Goal: Use online tool/utility: Utilize a website feature to perform a specific function

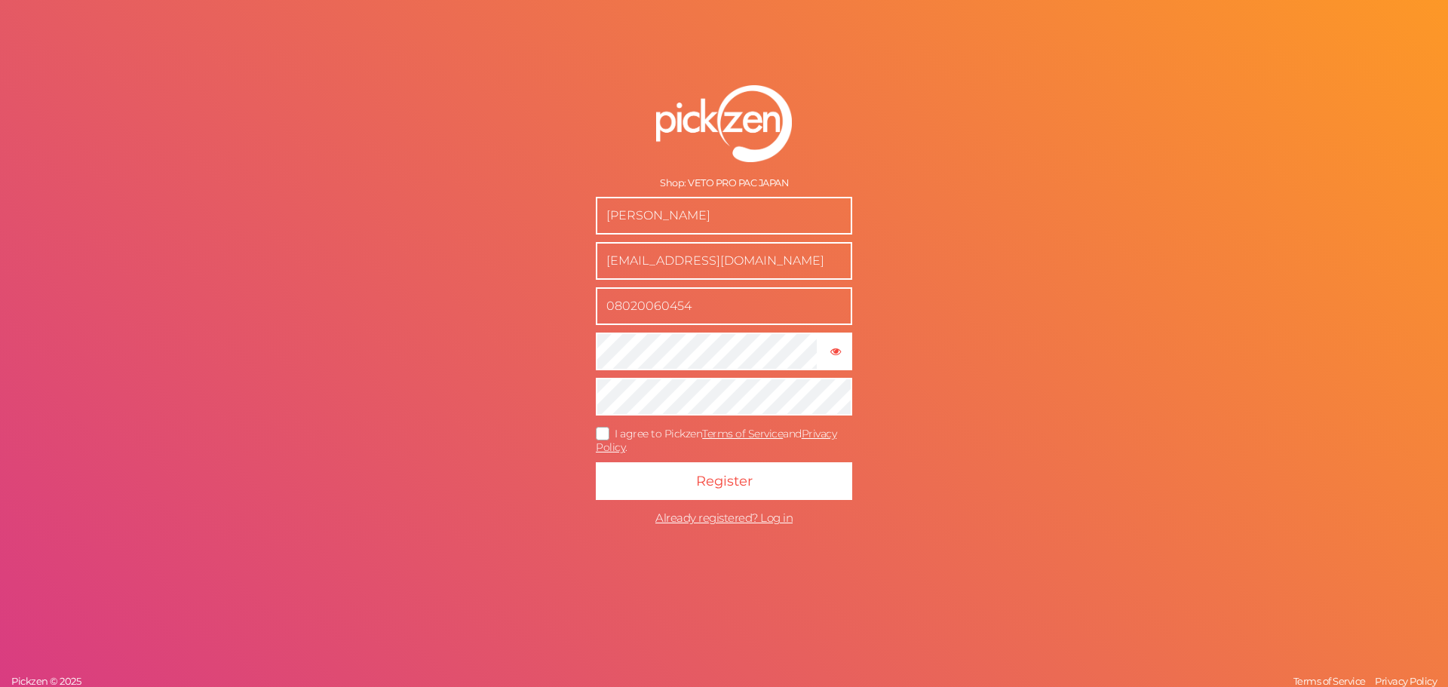
click at [603, 434] on icon at bounding box center [603, 433] width 24 height 8
click at [0, 0] on input "I agree to Pickzen Terms of Service and Privacy Policy ." at bounding box center [0, 0] width 0 height 0
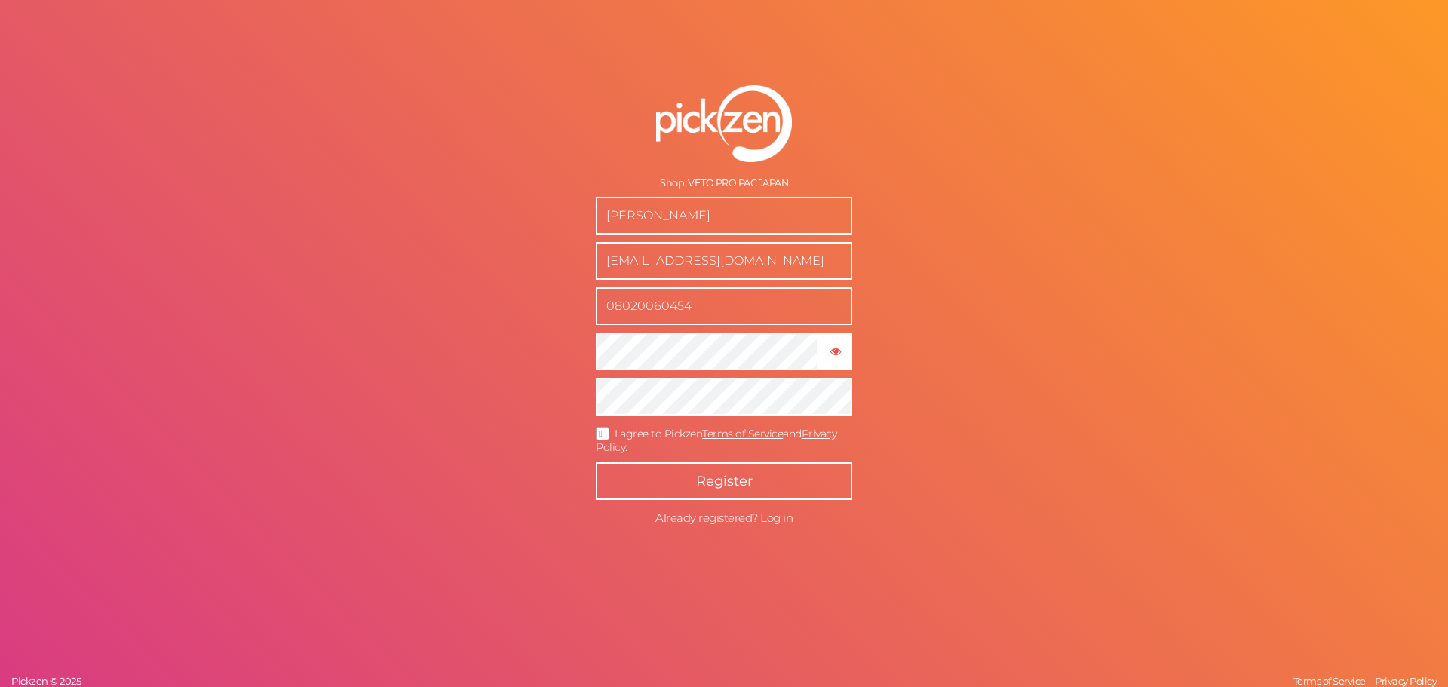
click at [680, 469] on button "Register" at bounding box center [724, 481] width 256 height 38
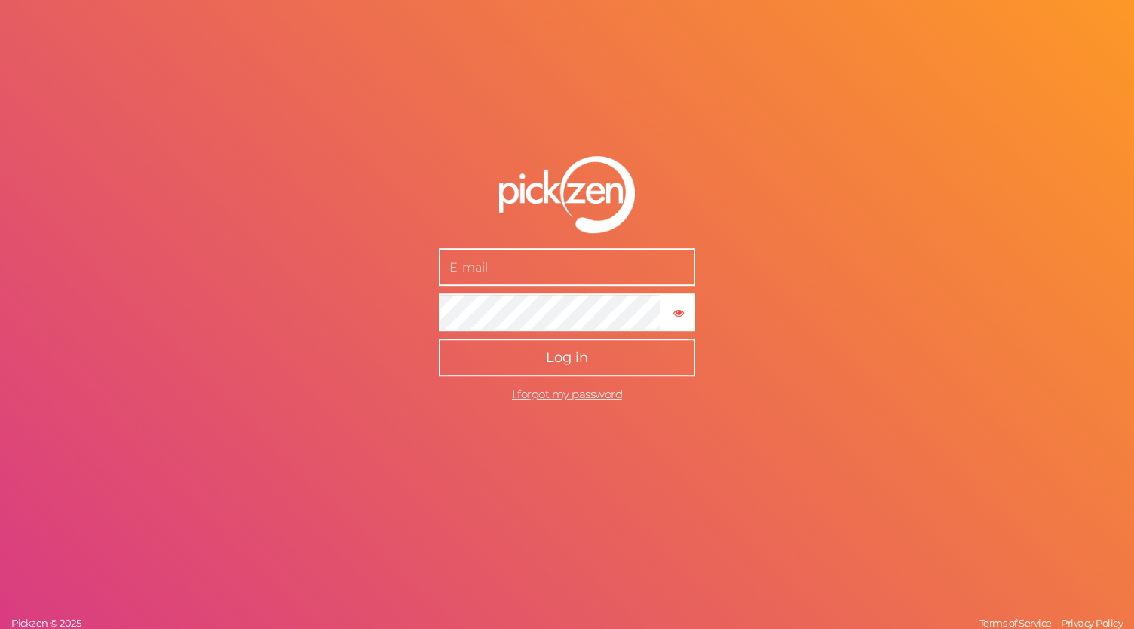
type input "[EMAIL_ADDRESS][DOMAIN_NAME]"
click at [552, 355] on span "Log in" at bounding box center [567, 357] width 42 height 17
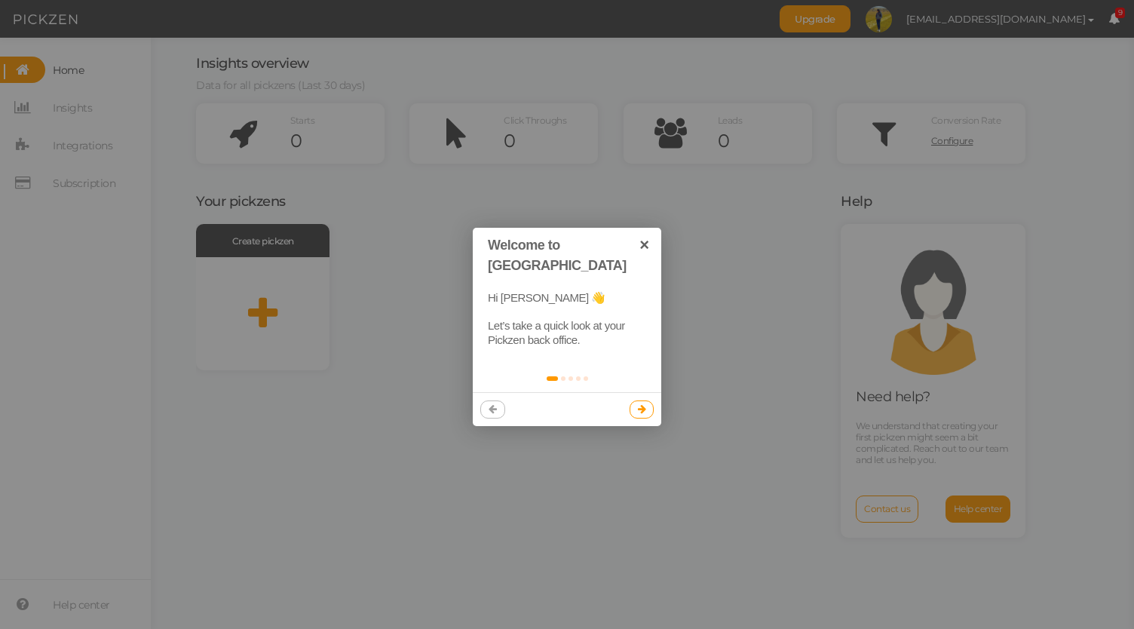
click at [639, 404] on icon at bounding box center [642, 409] width 8 height 10
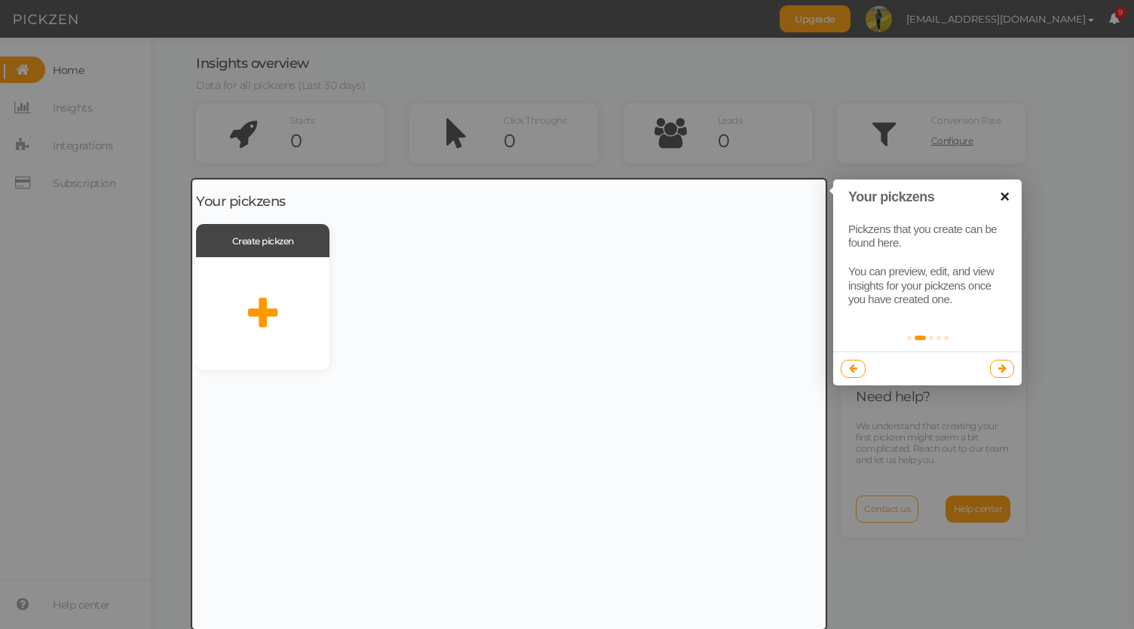
click at [1006, 193] on link "×" at bounding box center [1005, 196] width 34 height 34
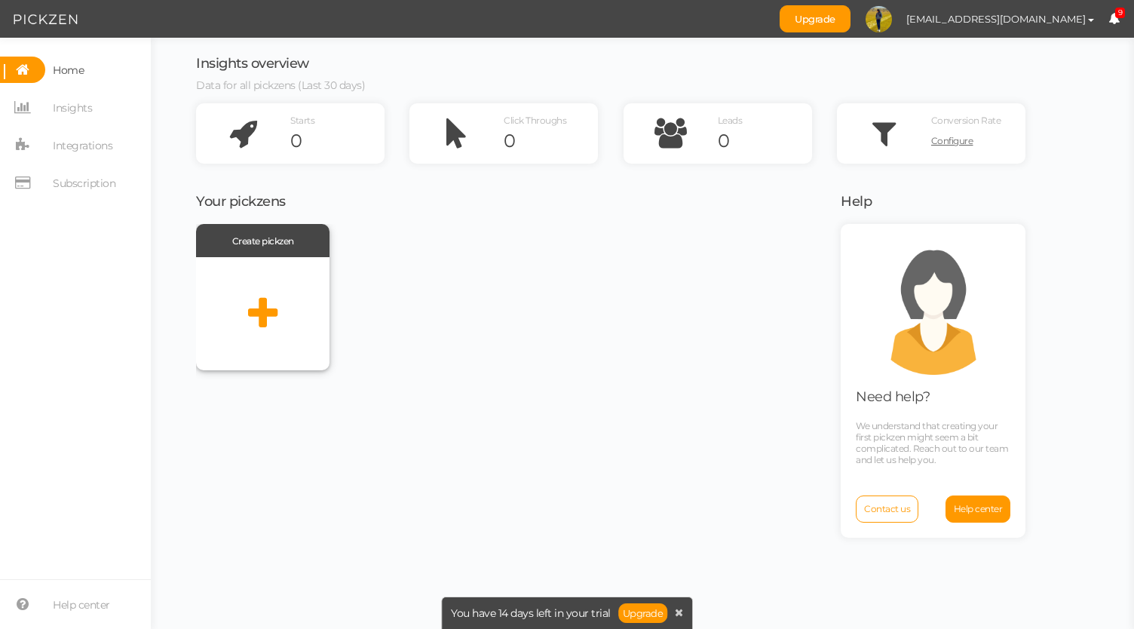
click at [265, 305] on icon at bounding box center [262, 314] width 29 height 38
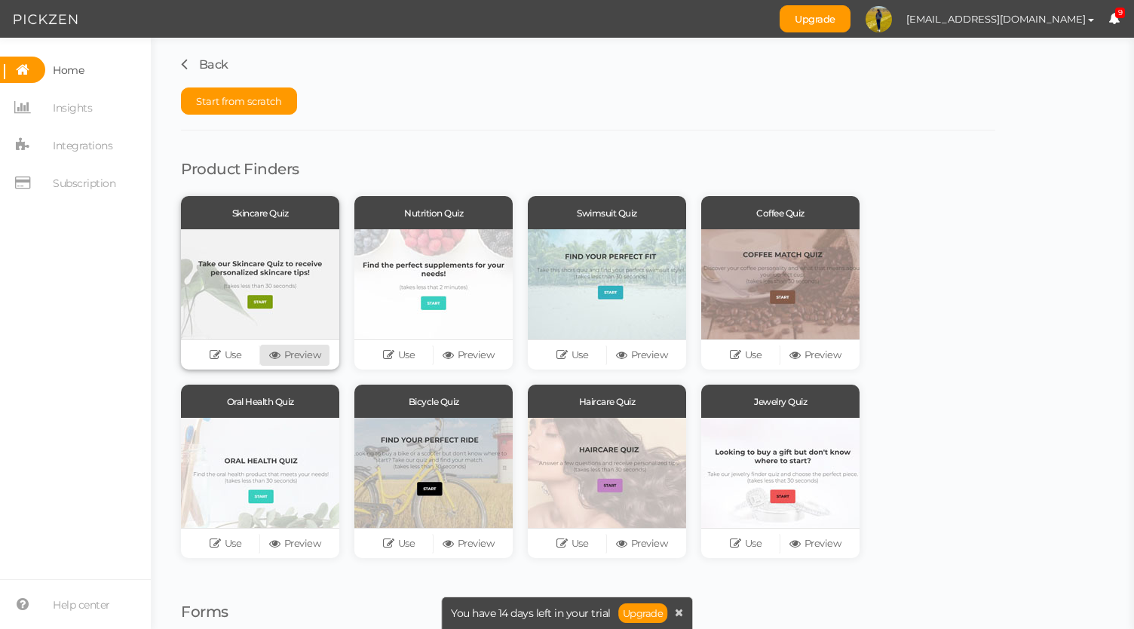
click at [287, 353] on link "Preview" at bounding box center [294, 355] width 69 height 21
click at [580, 358] on link "Use" at bounding box center [572, 355] width 69 height 21
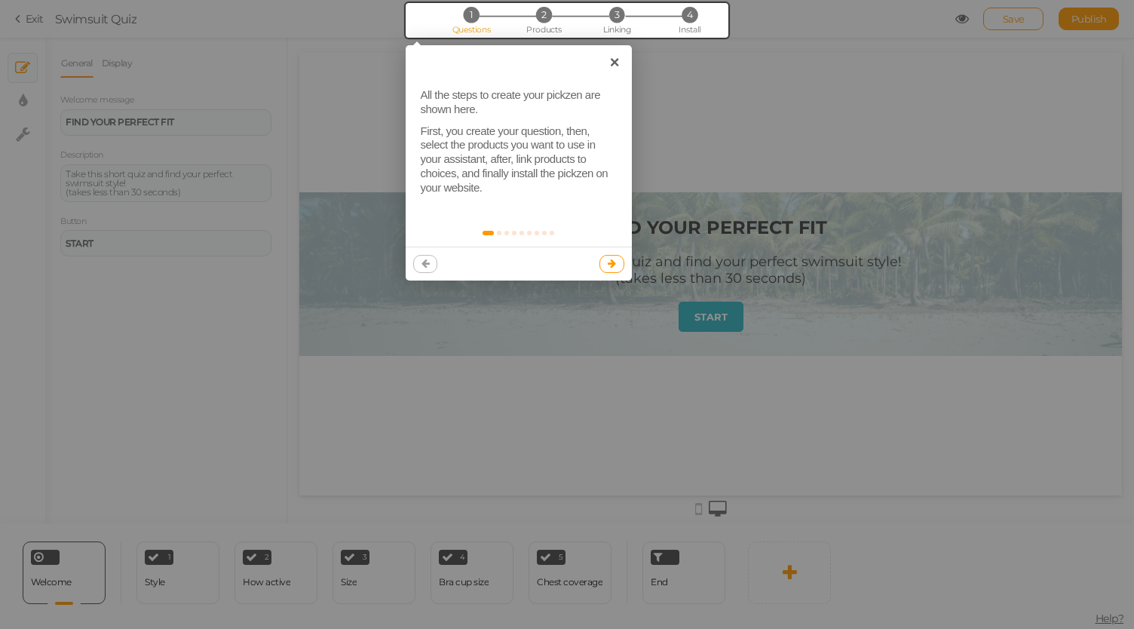
click at [609, 265] on icon at bounding box center [612, 264] width 8 height 10
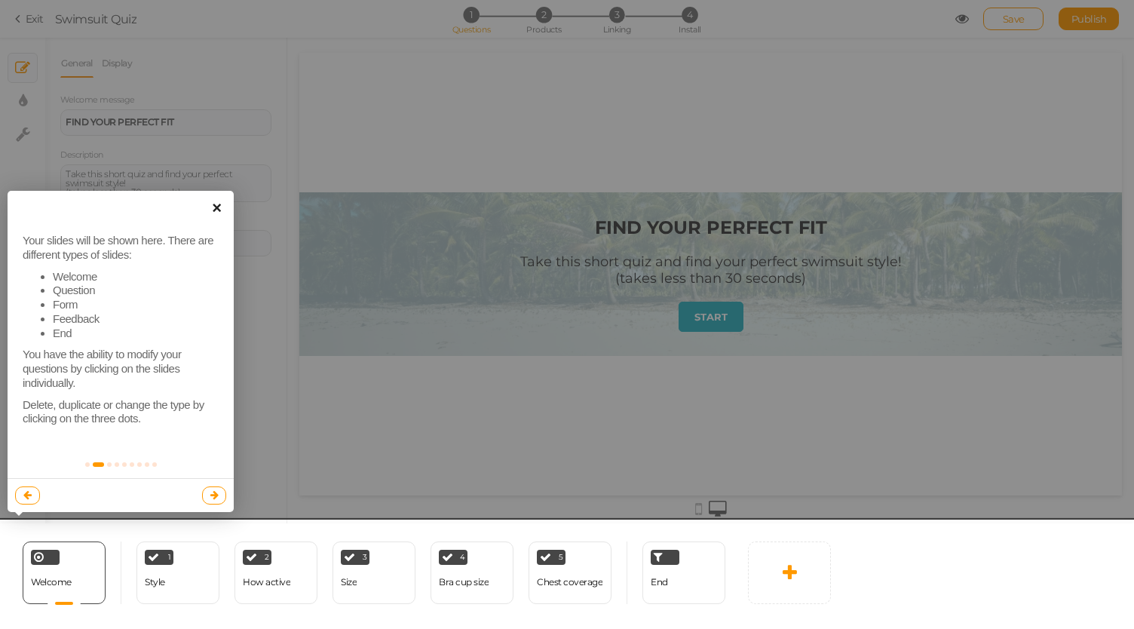
click at [217, 198] on link "×" at bounding box center [217, 208] width 34 height 34
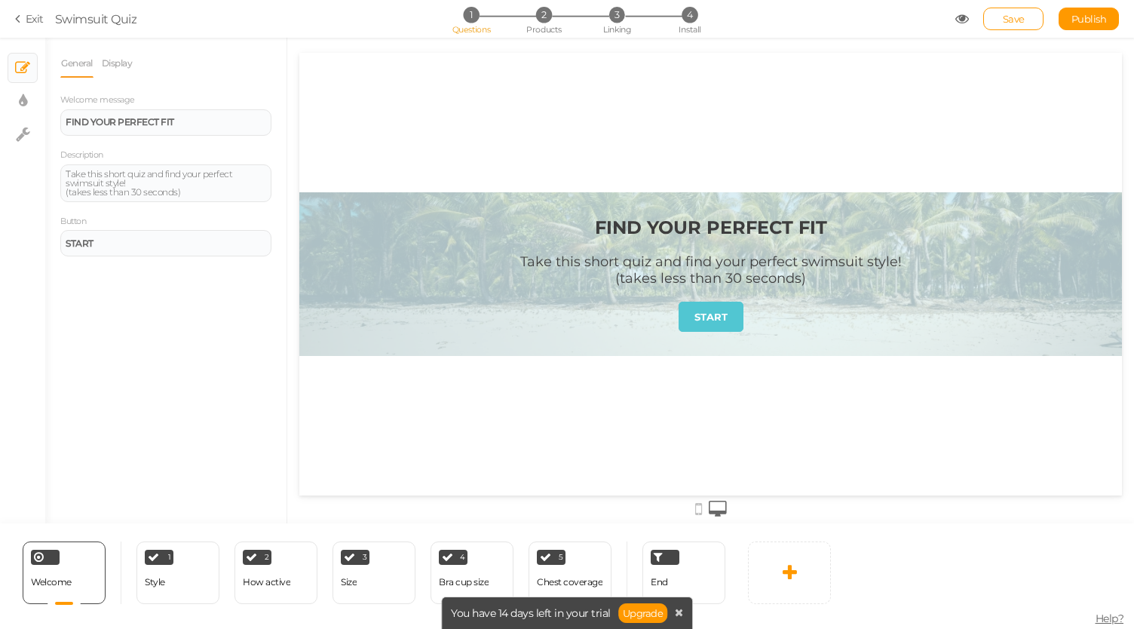
click at [698, 314] on strong "START" at bounding box center [711, 317] width 33 height 12
click at [366, 263] on div at bounding box center [710, 274] width 823 height 164
click at [24, 102] on icon at bounding box center [23, 101] width 8 height 15
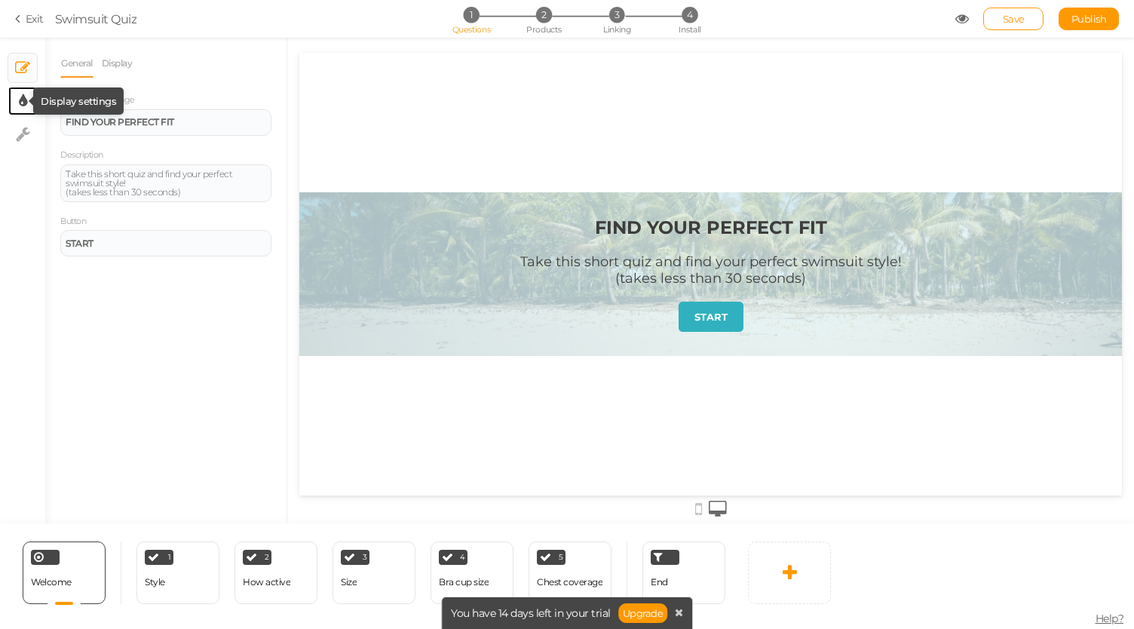
select select "2"
select select "montserrat"
select select "fade"
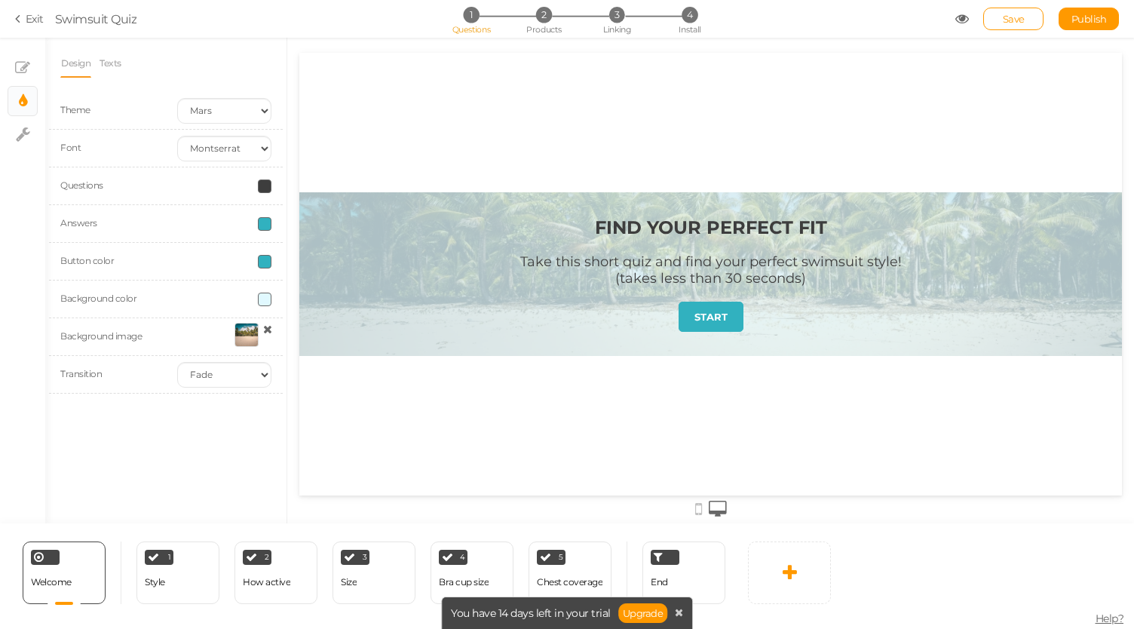
click at [240, 337] on div at bounding box center [247, 335] width 24 height 24
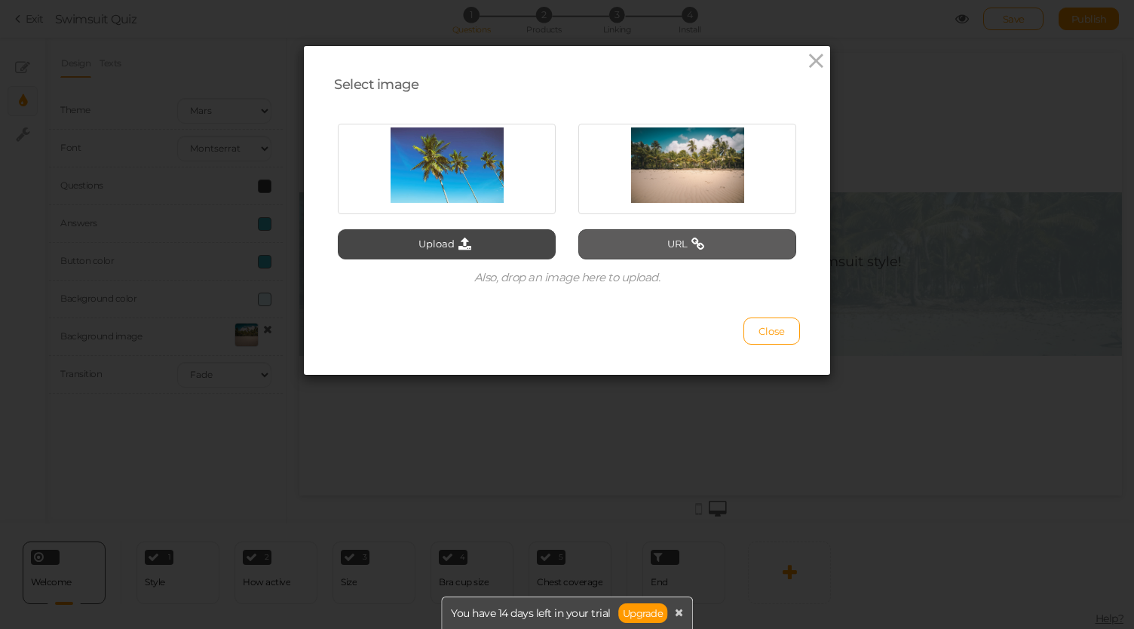
click at [640, 241] on button "URL" at bounding box center [687, 244] width 218 height 30
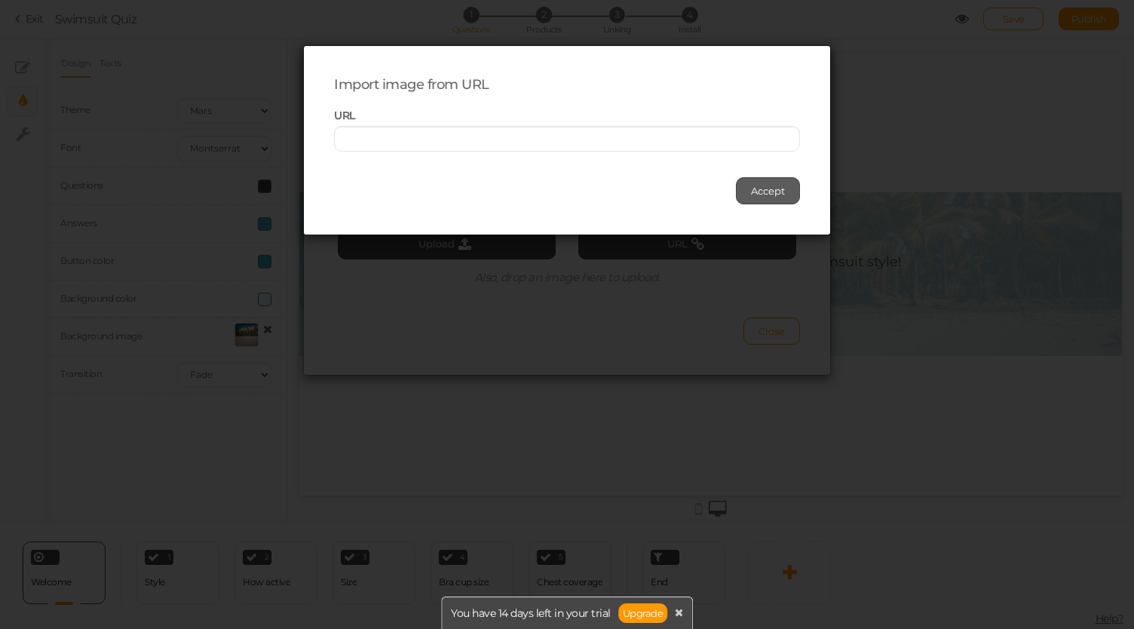
click at [756, 195] on span "Accept" at bounding box center [768, 191] width 34 height 12
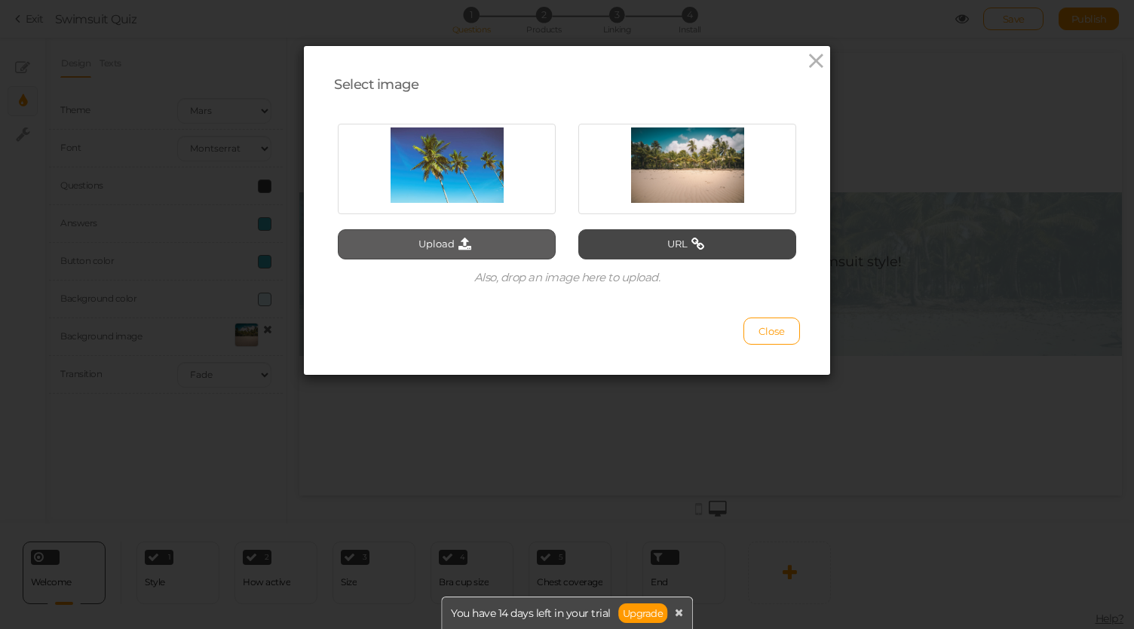
click at [407, 243] on button "Upload" at bounding box center [447, 244] width 218 height 30
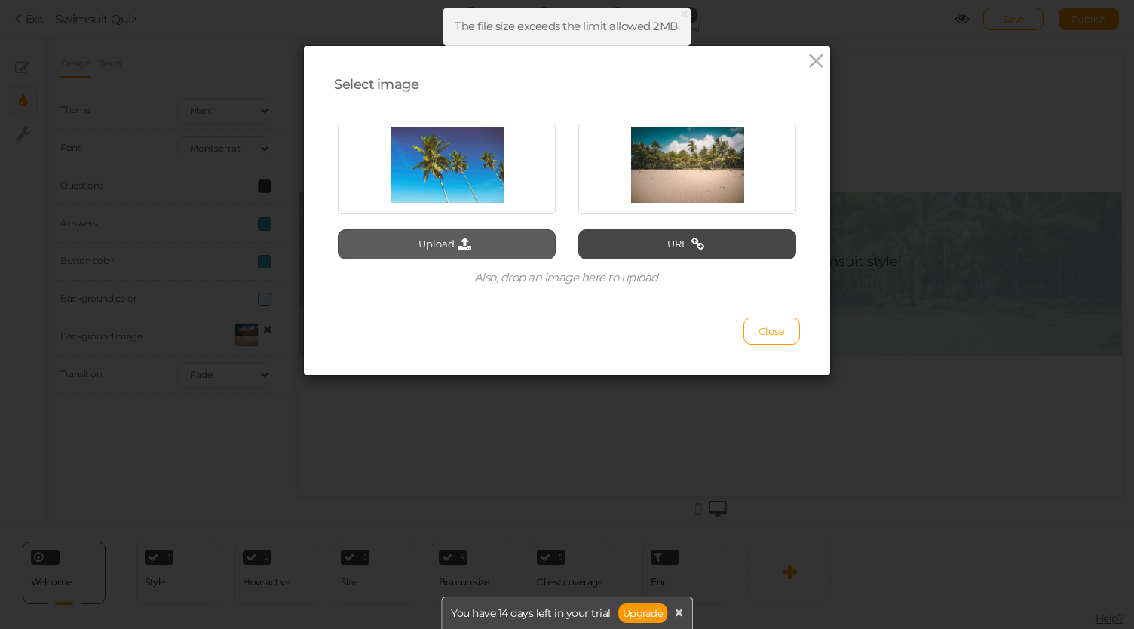
click at [406, 241] on button "Upload" at bounding box center [447, 244] width 218 height 30
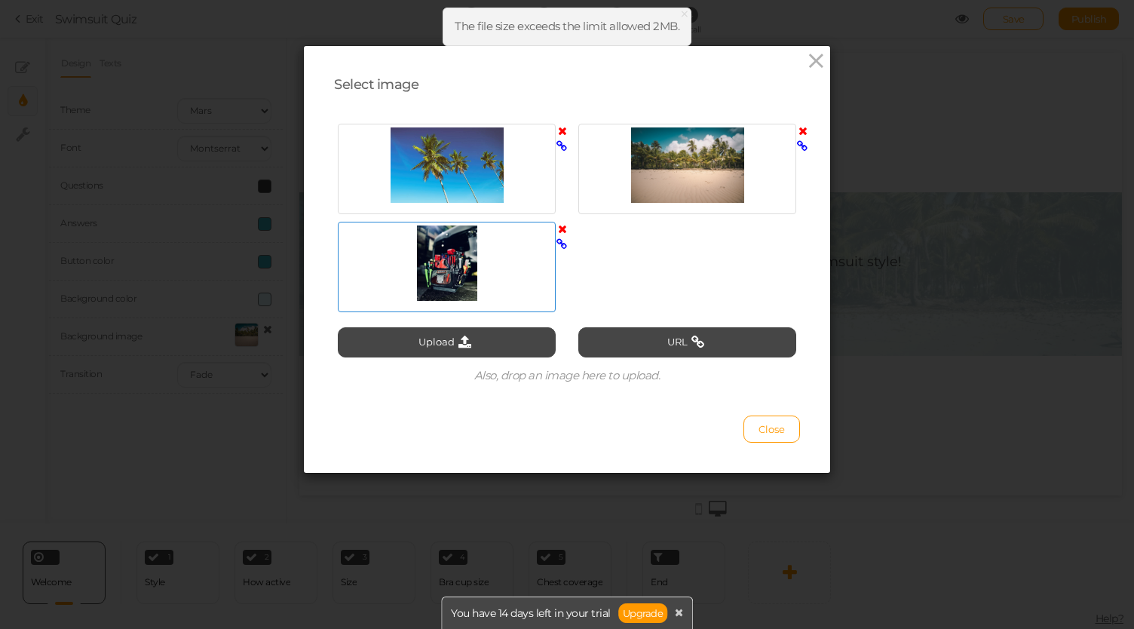
click at [448, 277] on div at bounding box center [447, 262] width 210 height 75
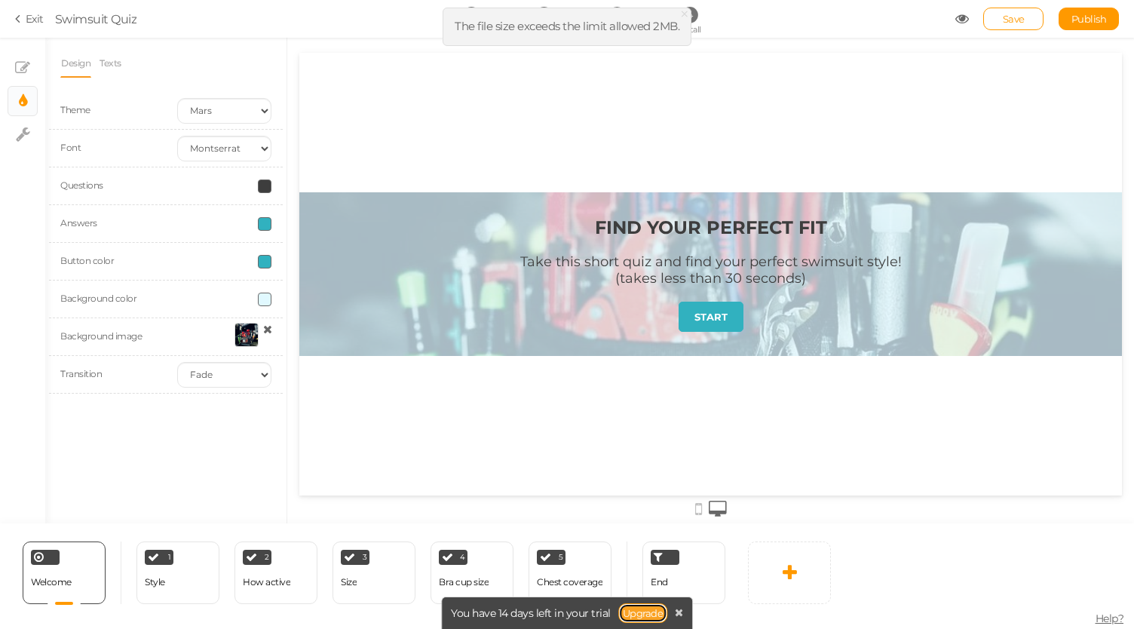
drag, startPoint x: 635, startPoint y: 613, endPoint x: 387, endPoint y: 10, distance: 652.3
click at [635, 613] on link "Upgrade" at bounding box center [643, 613] width 50 height 20
click at [1027, 20] on link "Save" at bounding box center [1013, 19] width 60 height 23
click at [642, 610] on link "Upgrade" at bounding box center [643, 613] width 50 height 20
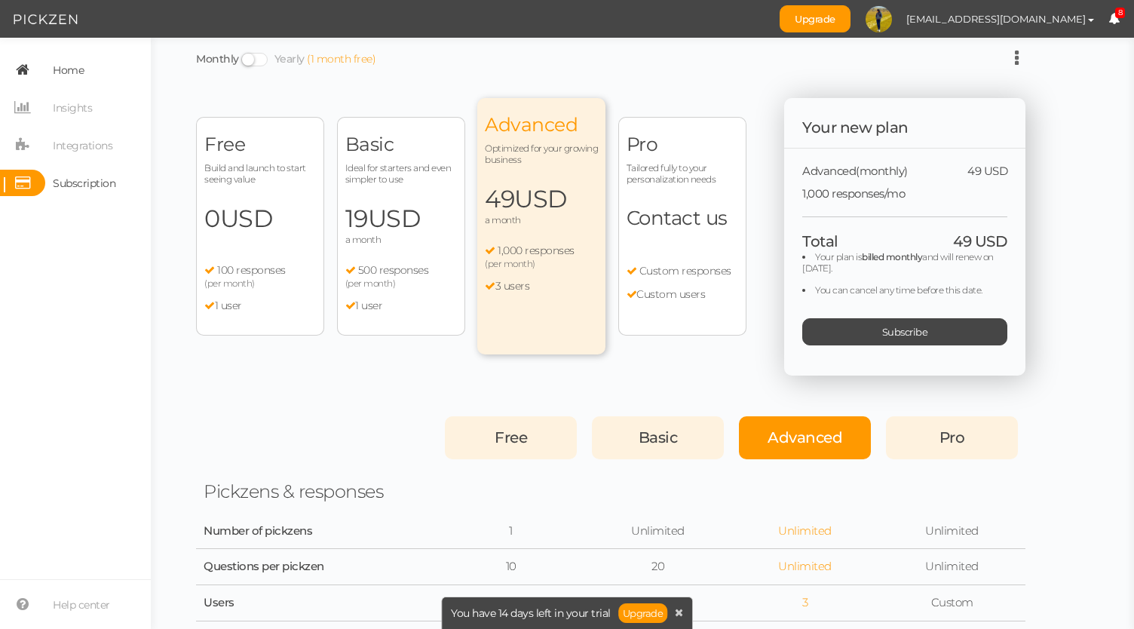
click at [54, 75] on span "Home" at bounding box center [68, 70] width 31 height 24
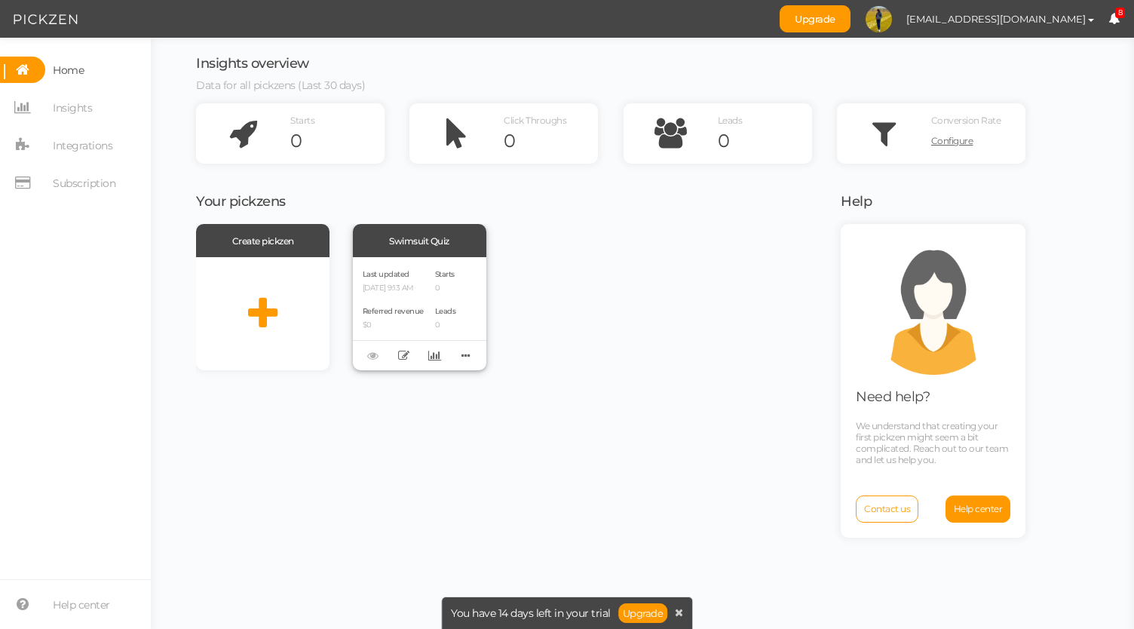
click at [424, 307] on div "Referred revenue $0" at bounding box center [393, 317] width 61 height 26
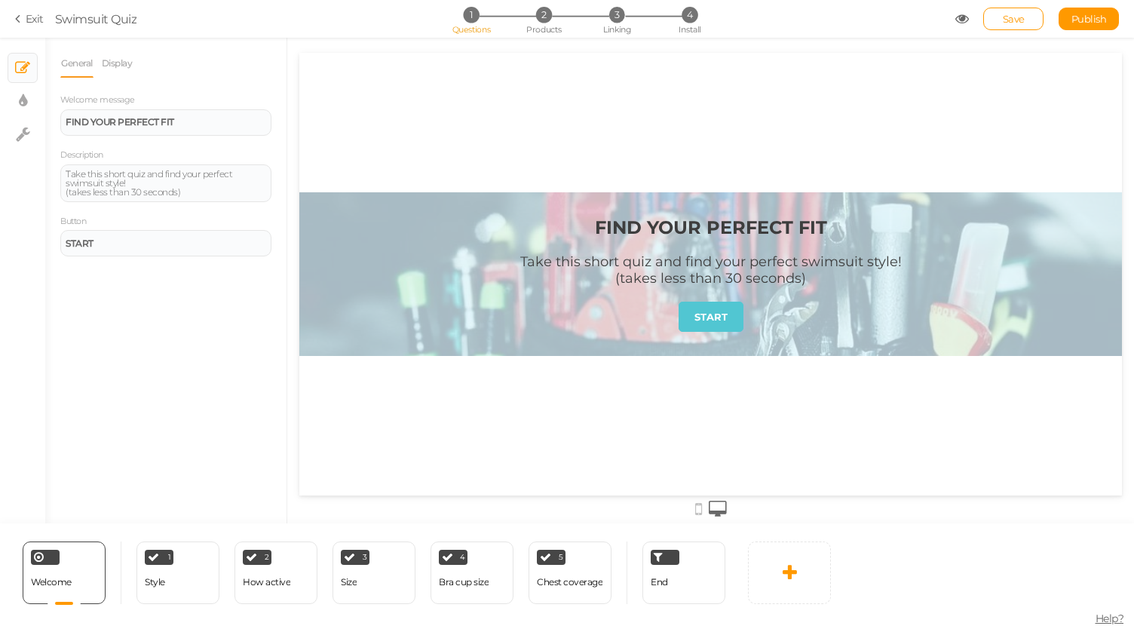
click at [716, 314] on strong "START" at bounding box center [711, 317] width 33 height 12
click at [753, 222] on strong "FIND YOUR PERFECT FIT" at bounding box center [711, 227] width 232 height 22
drag, startPoint x: 195, startPoint y: 194, endPoint x: 0, endPoint y: 148, distance: 199.9
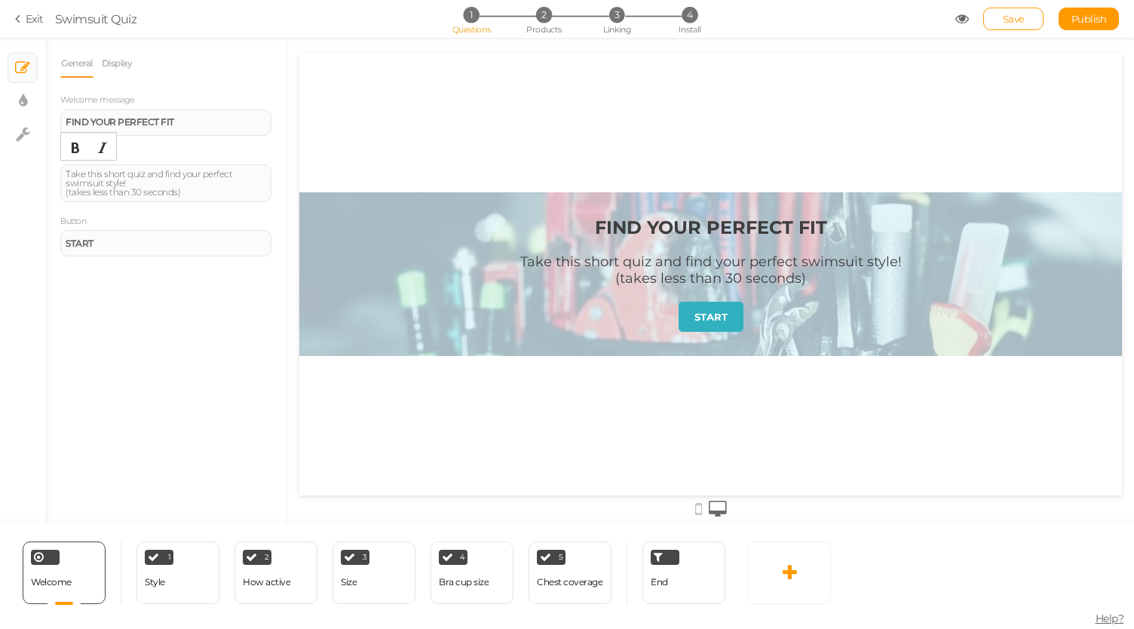
click at [0, 148] on div "× Slides × Display settings × Settings General Display Welcome message FIND YOU…" at bounding box center [567, 281] width 1134 height 486
